Goal: Transaction & Acquisition: Book appointment/travel/reservation

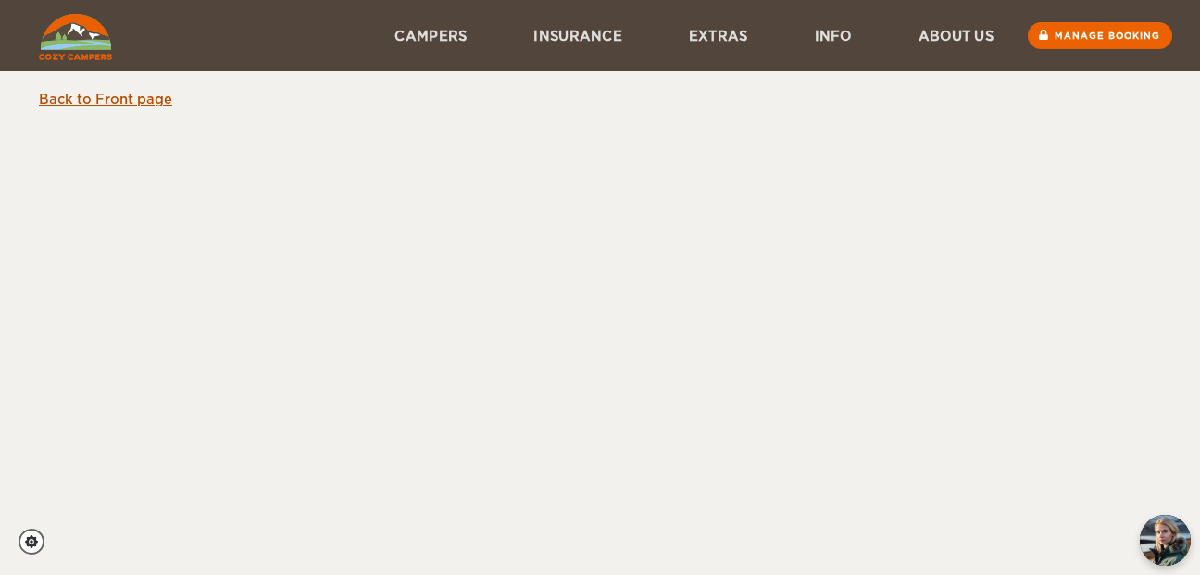
click at [131, 100] on link "Back to Front page" at bounding box center [105, 99] width 133 height 15
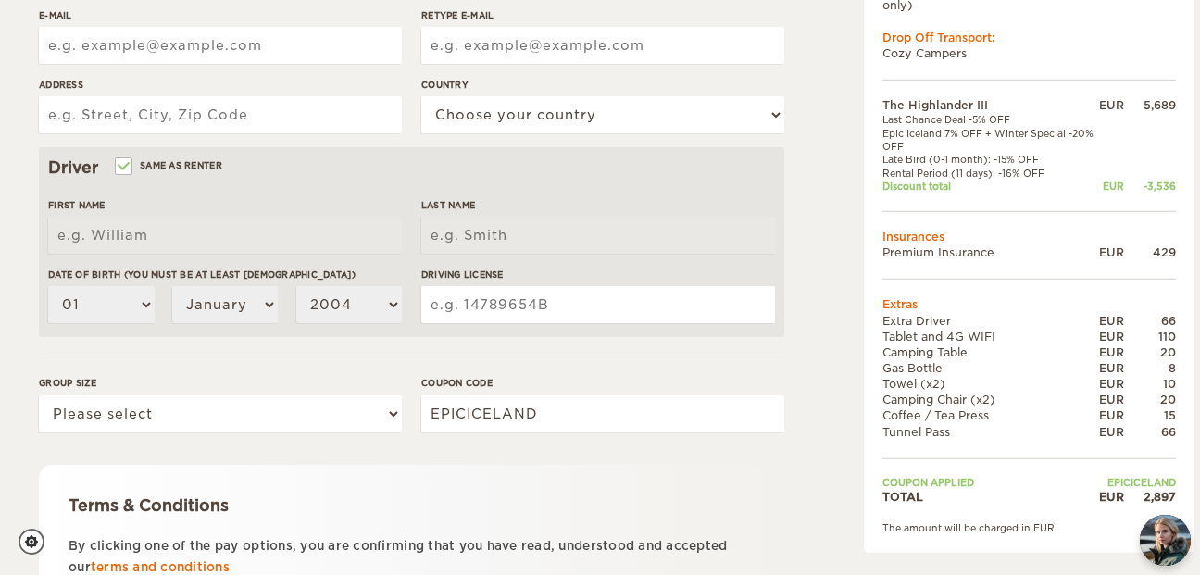
scroll to position [630, 0]
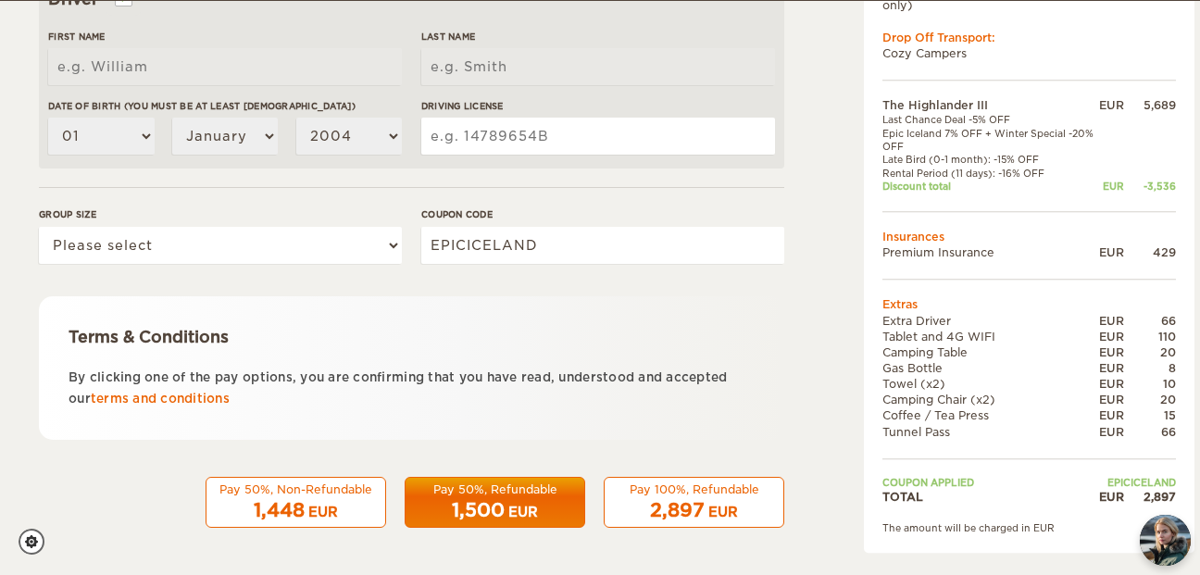
click at [622, 510] on div "2,897 EUR" at bounding box center [694, 510] width 156 height 27
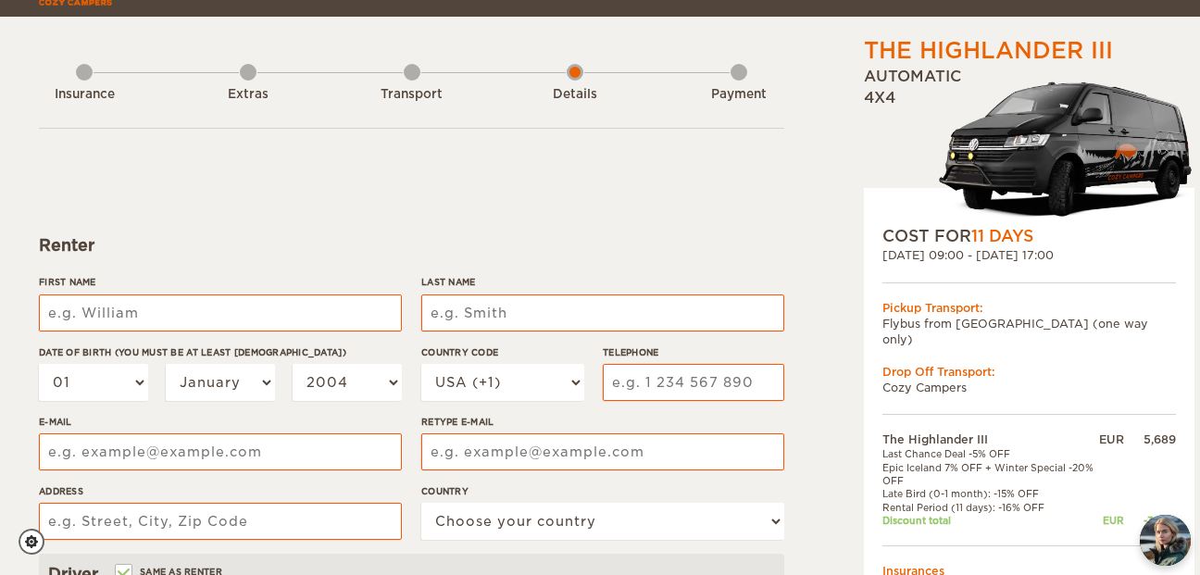
scroll to position [0, 0]
